Goal: Task Accomplishment & Management: Use online tool/utility

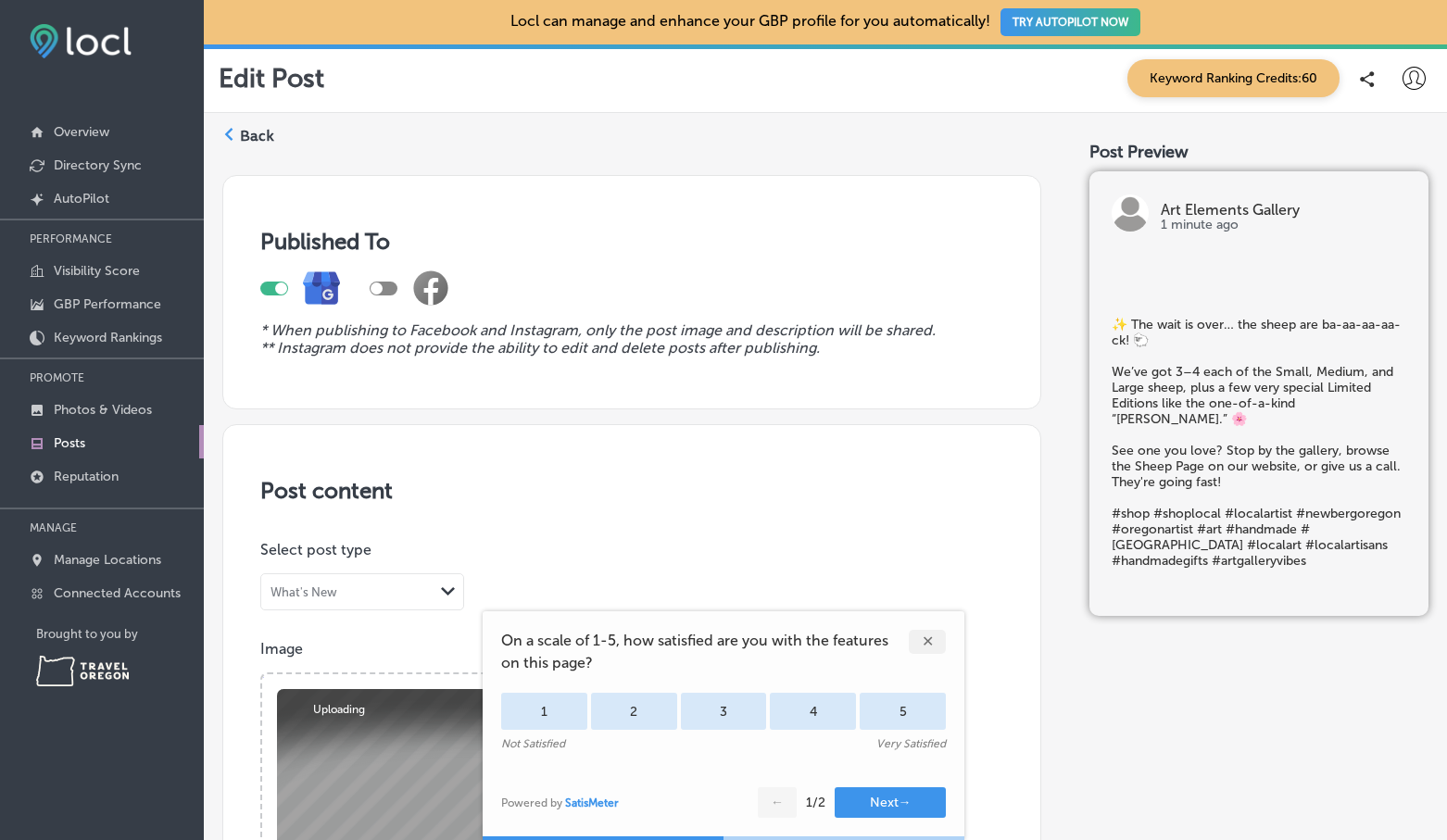
click at [935, 641] on div "✕" at bounding box center [928, 642] width 37 height 24
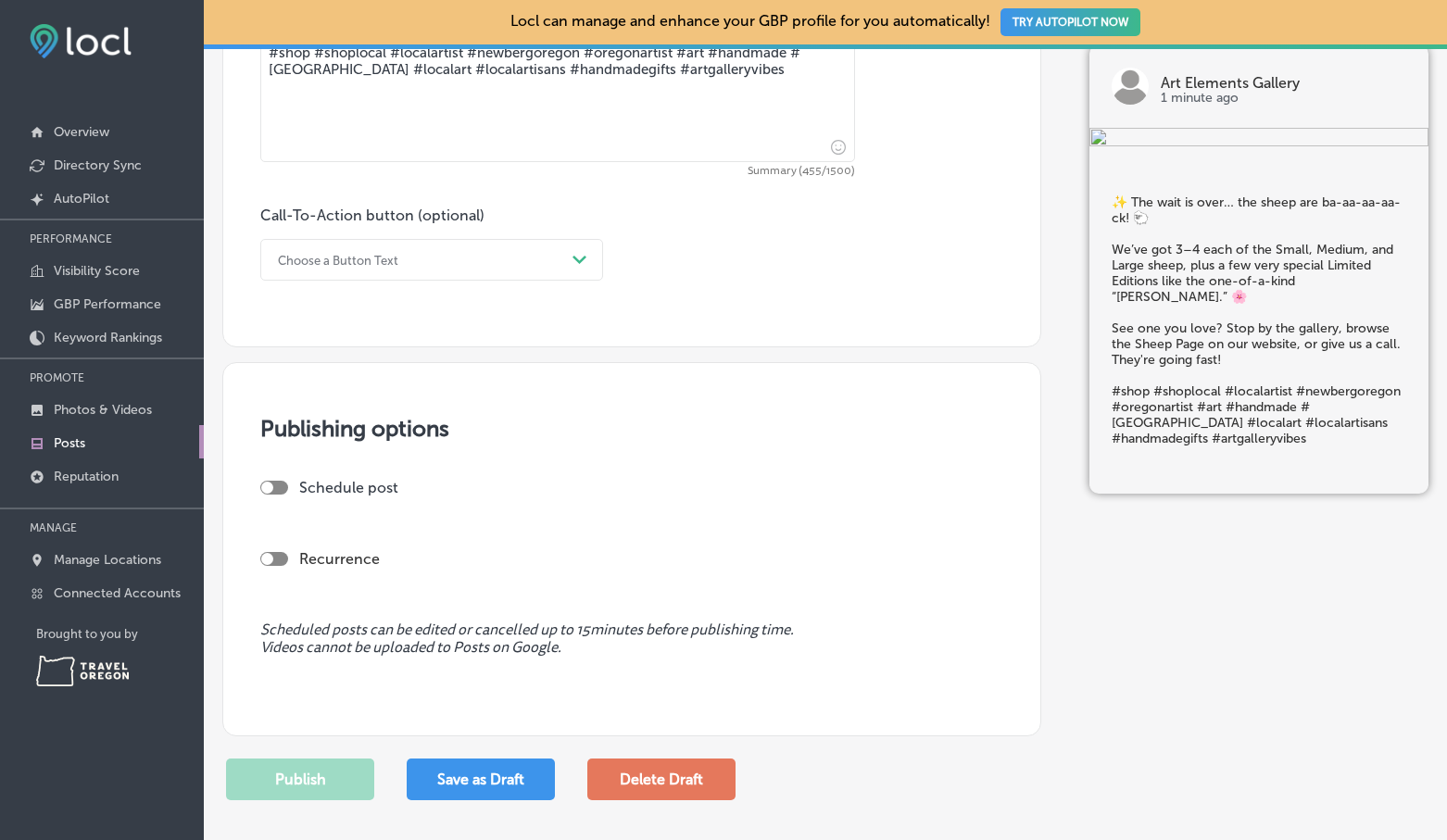
scroll to position [1134, 0]
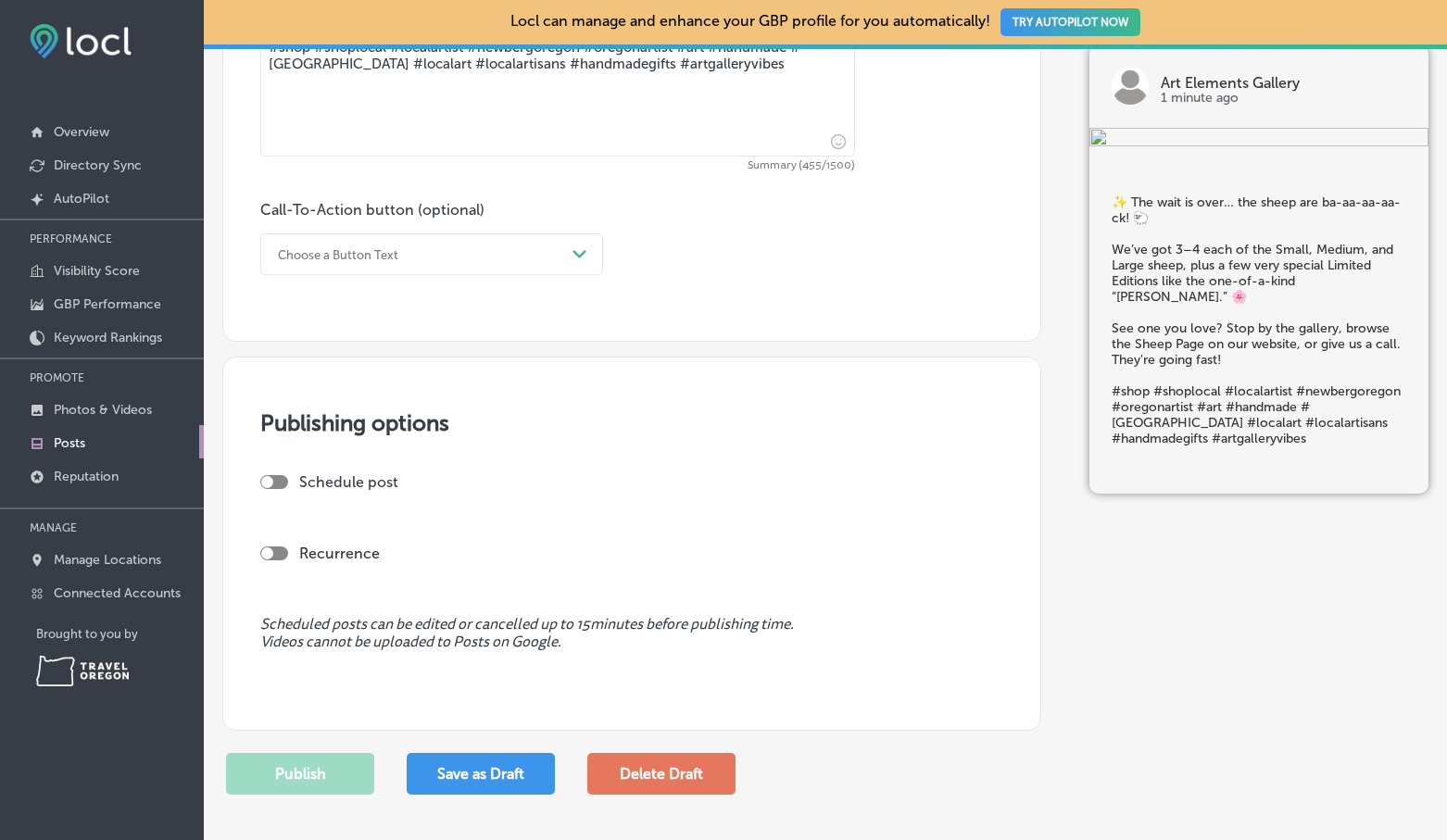
click at [274, 481] on div at bounding box center [274, 482] width 28 height 14
checkbox input "true"
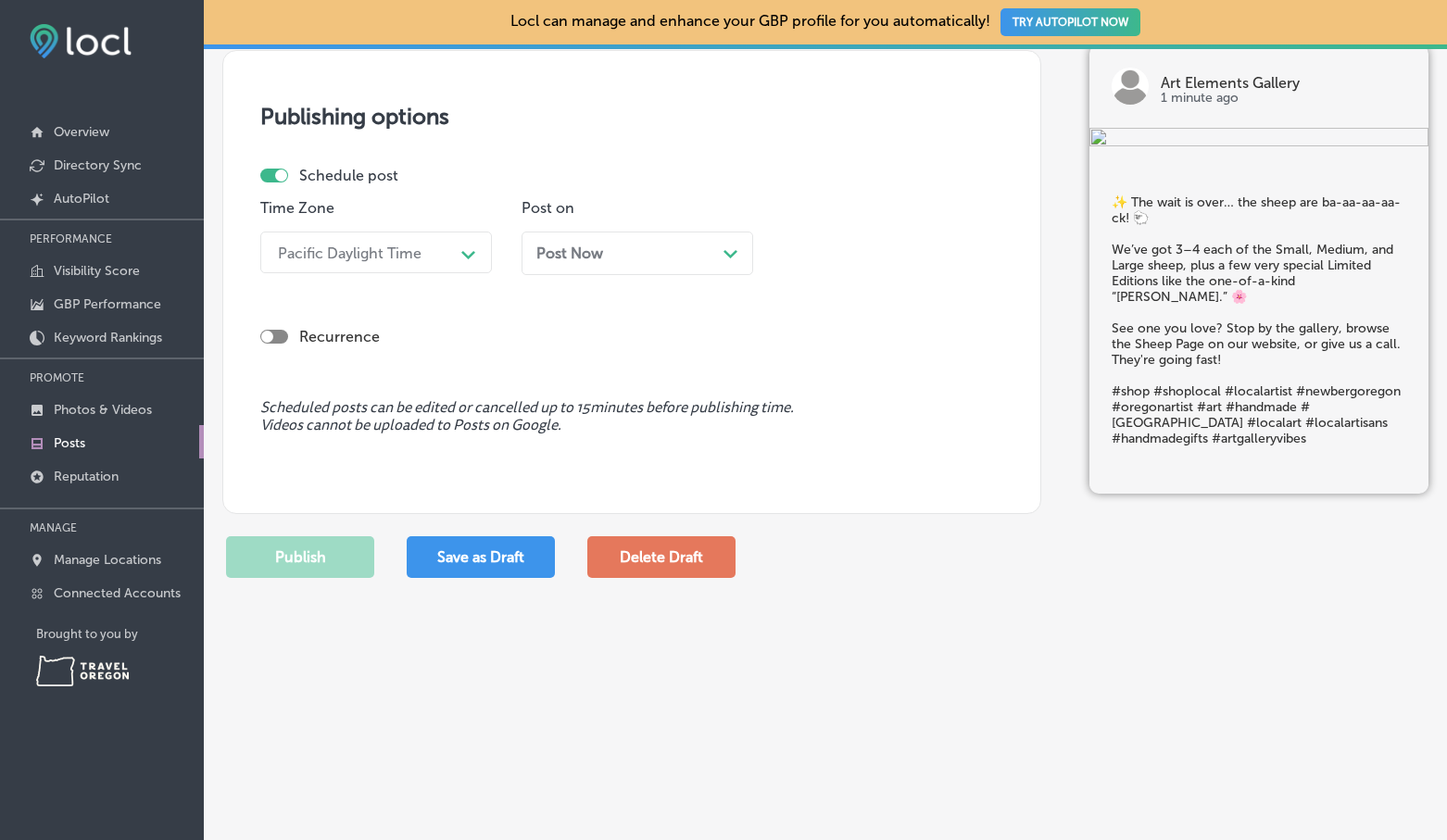
scroll to position [1456, 0]
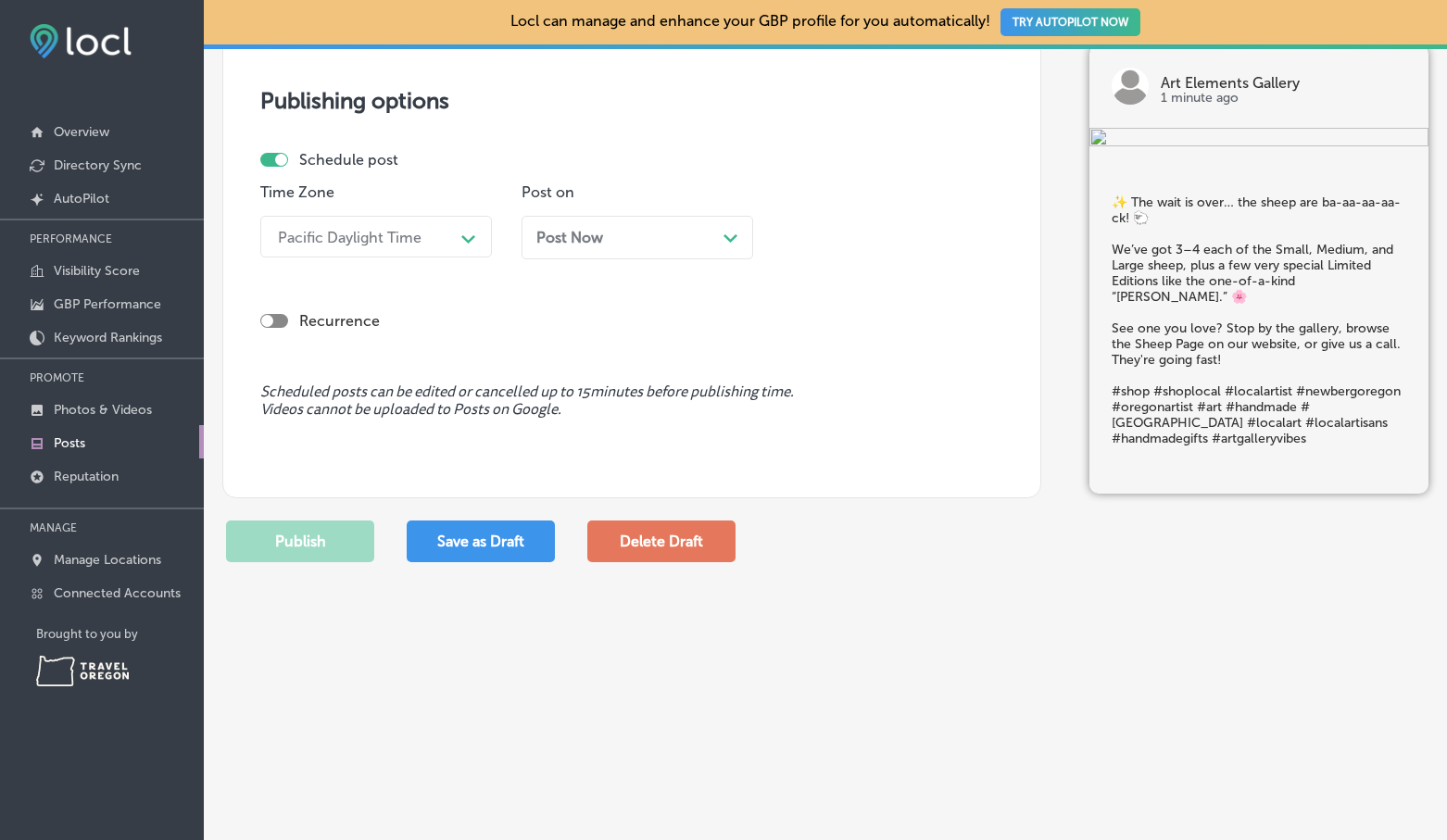
click at [704, 240] on div "Post Now Path Created with Sketch." at bounding box center [638, 237] width 202 height 18
click at [706, 176] on button "Apply" at bounding box center [699, 181] width 68 height 29
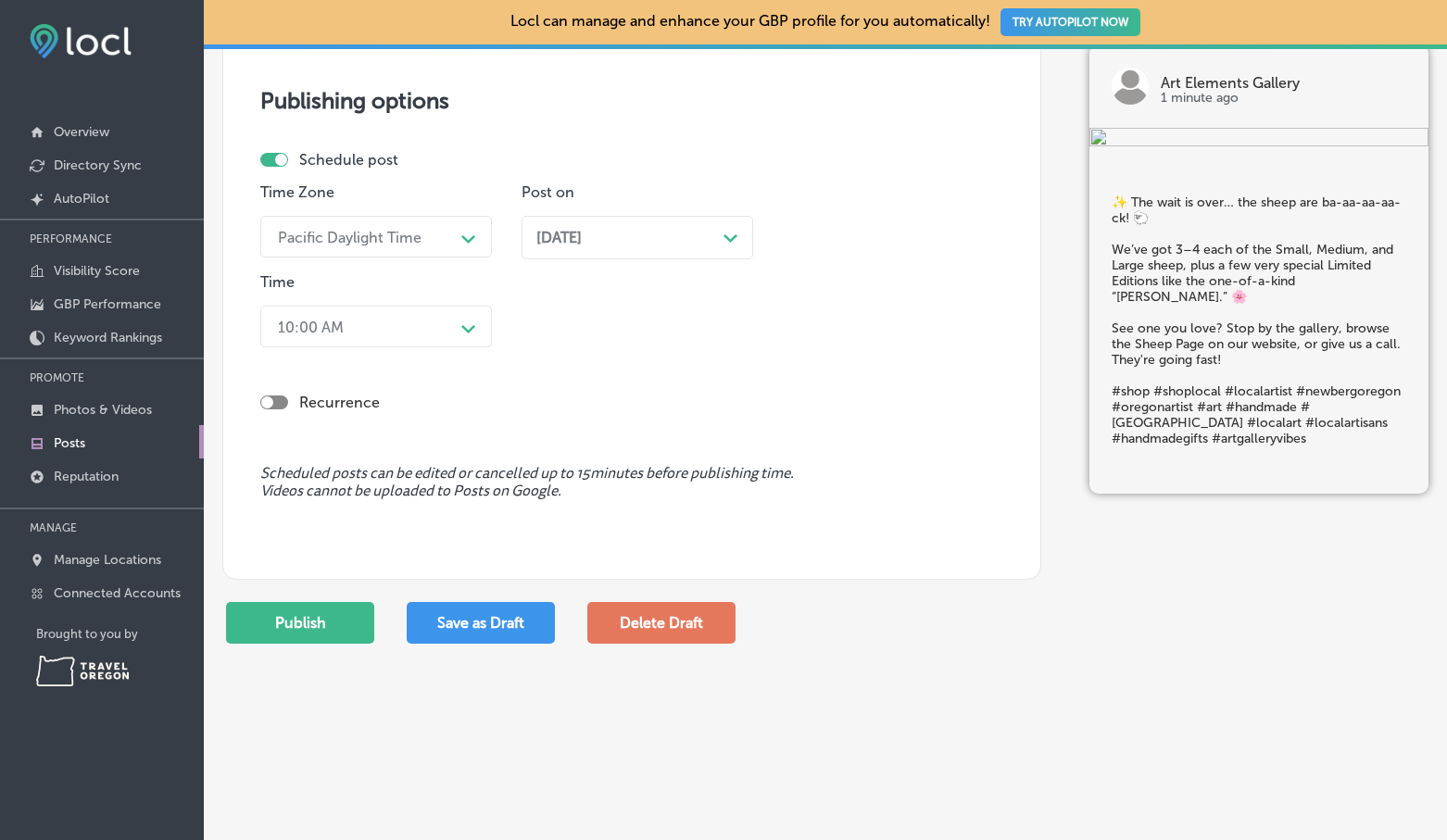
drag, startPoint x: 352, startPoint y: 614, endPoint x: 419, endPoint y: 594, distance: 69.9
click at [353, 613] on button "Publish" at bounding box center [300, 623] width 148 height 42
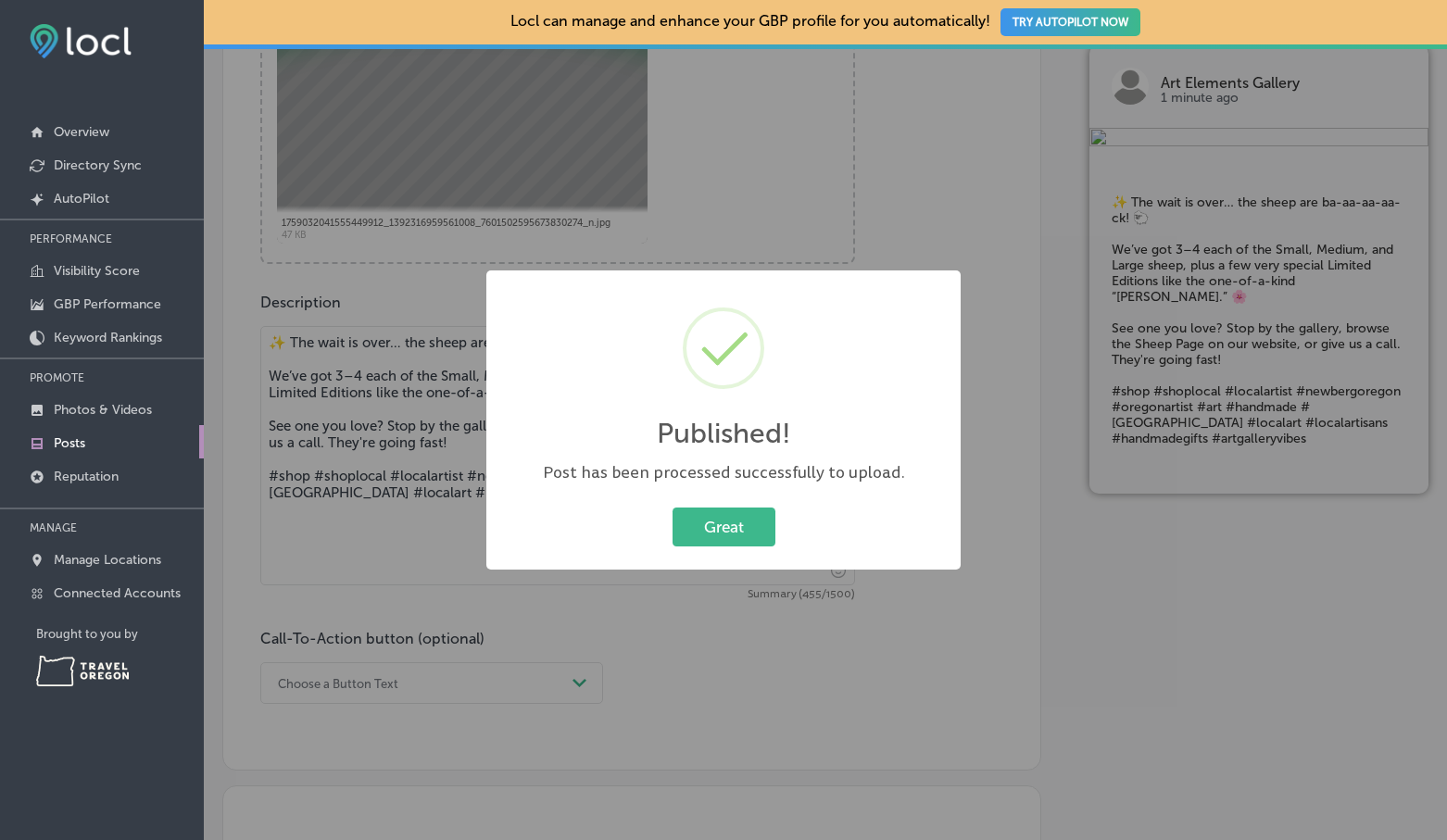
scroll to position [646, 0]
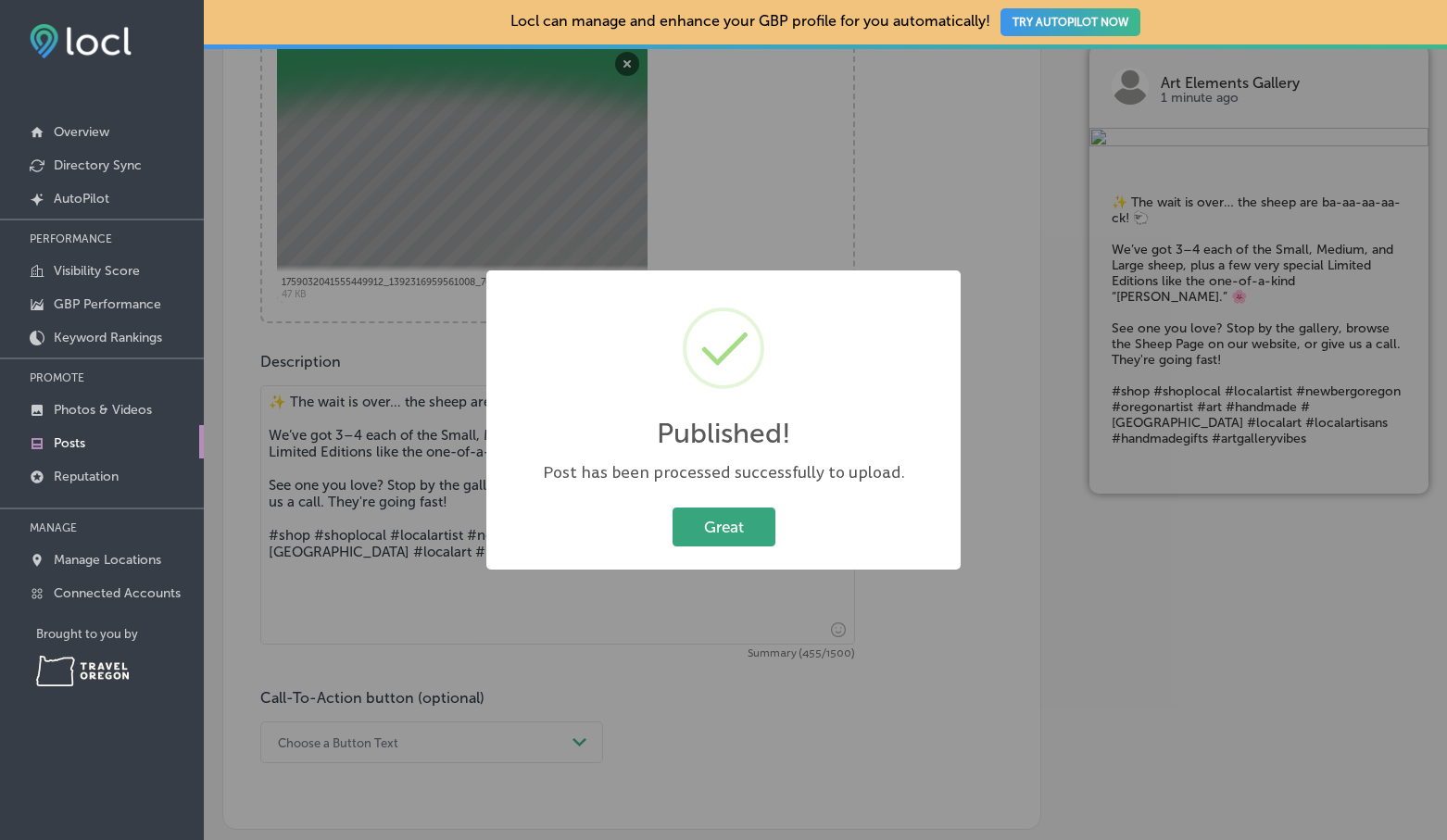
click at [735, 528] on button "Great" at bounding box center [724, 526] width 103 height 38
